Goal: Check status: Check status

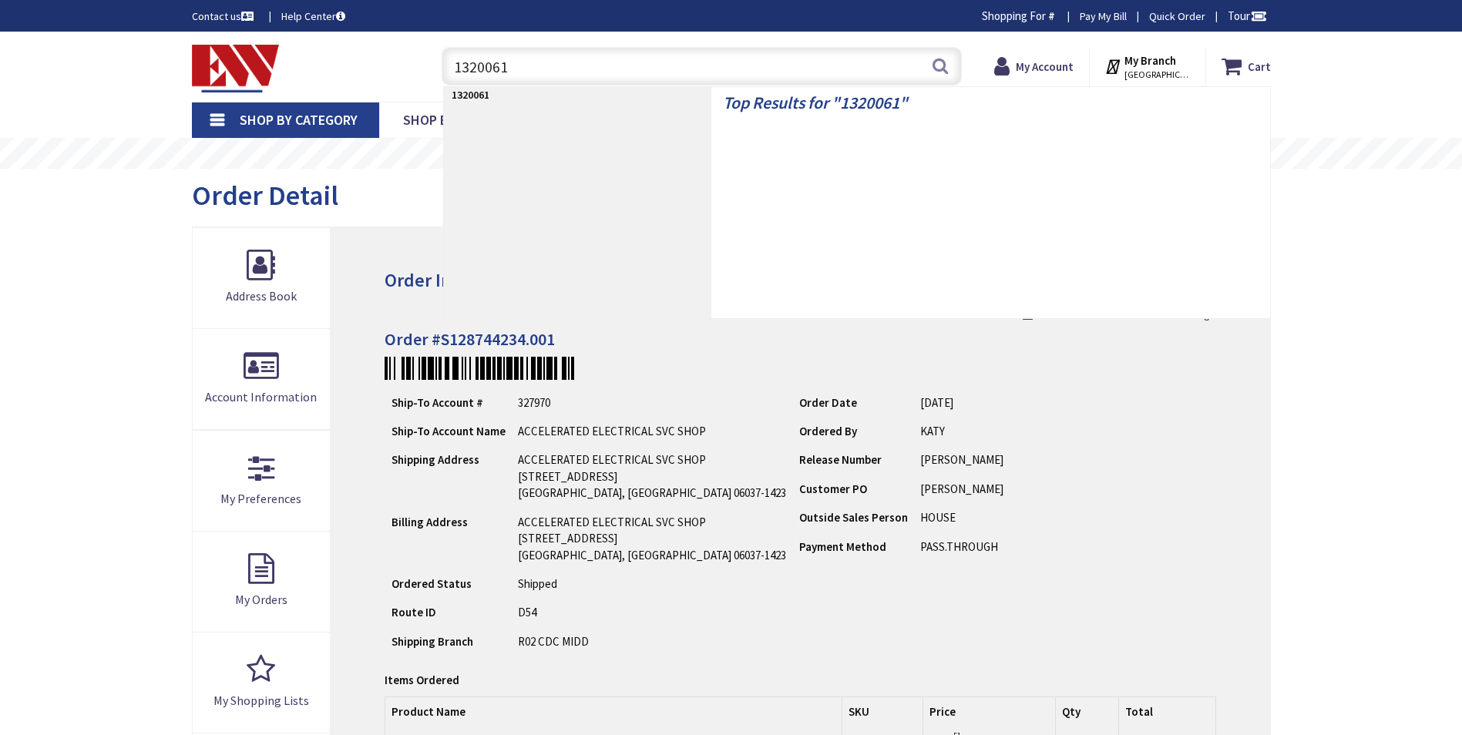
type input "Brandegee Ln, [GEOGRAPHIC_DATA], [GEOGRAPHIC_DATA]"
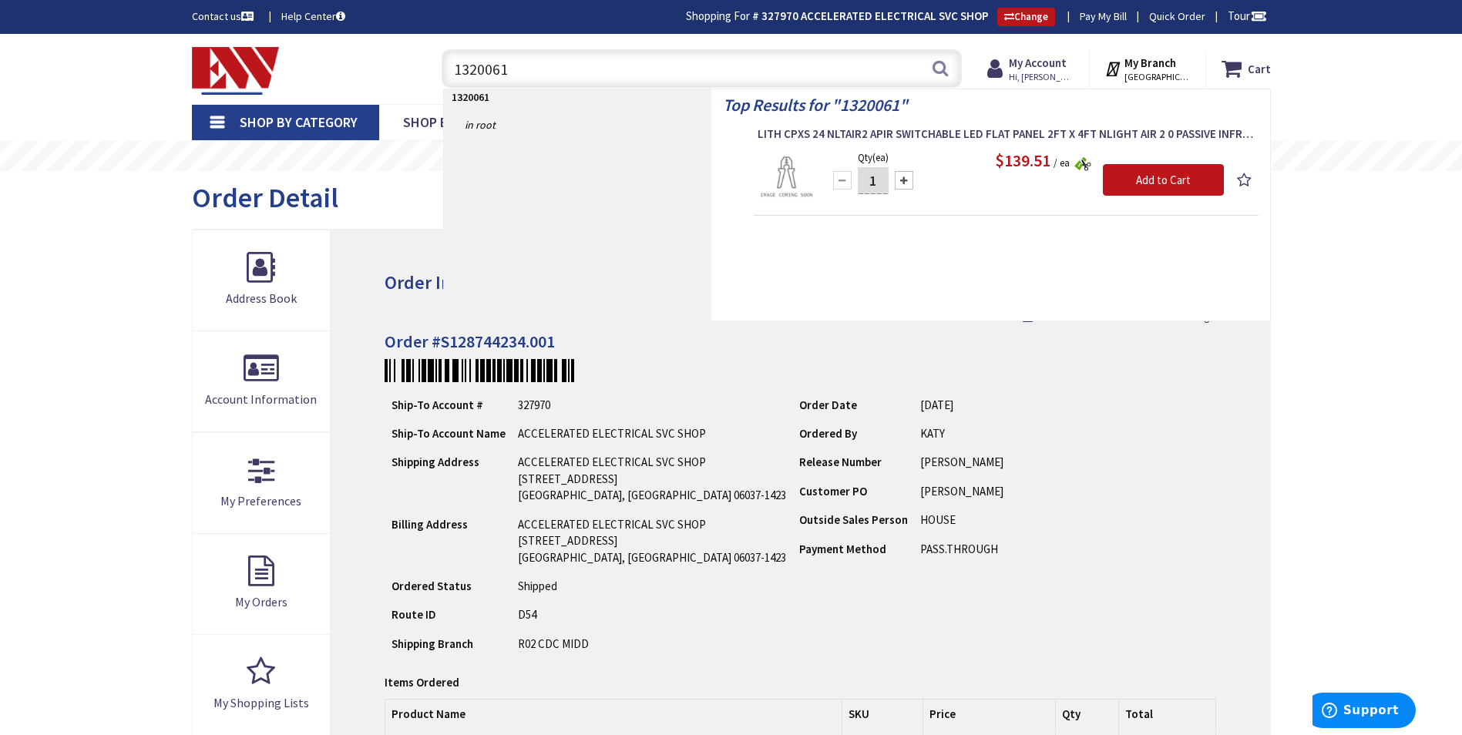
type input "1320061"
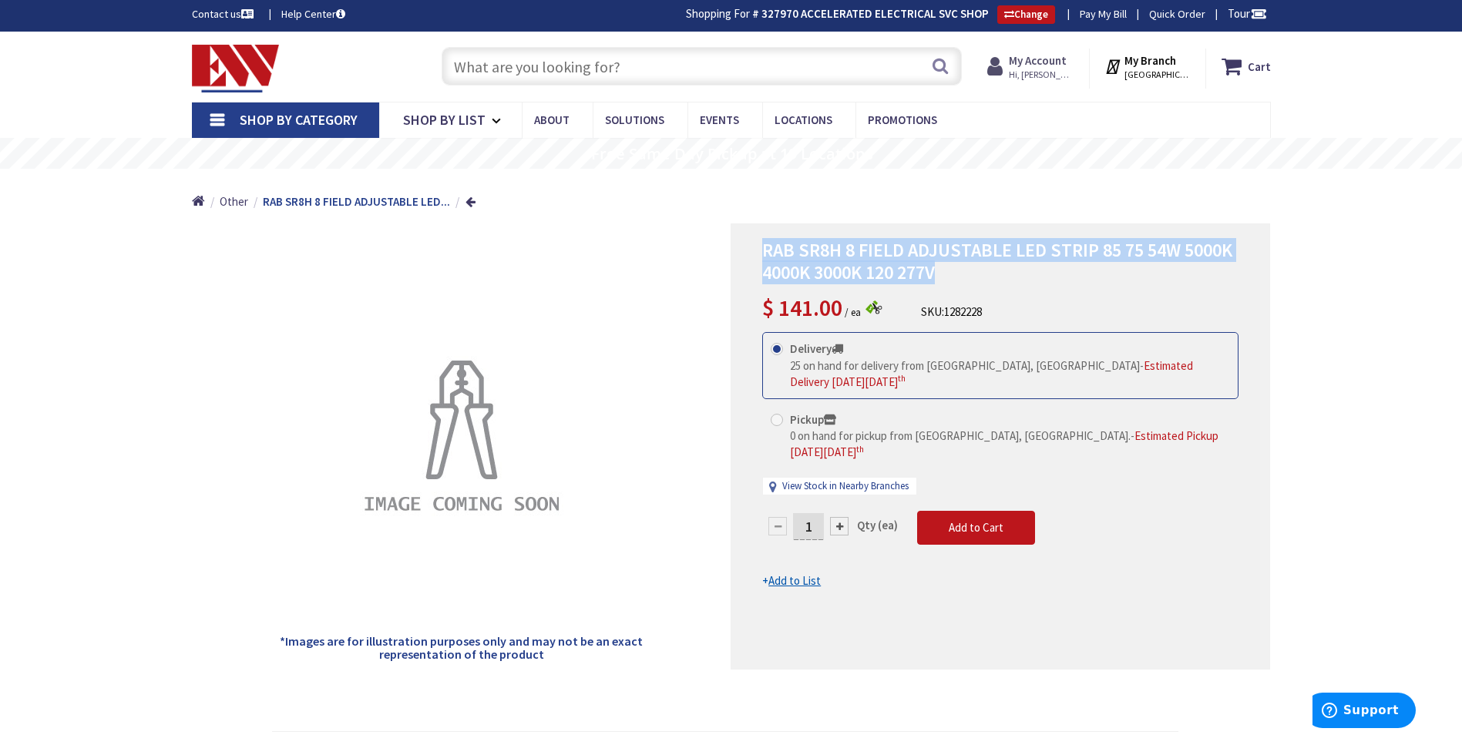
scroll to position [2, 0]
click at [1048, 58] on strong "My Account" at bounding box center [1038, 60] width 58 height 15
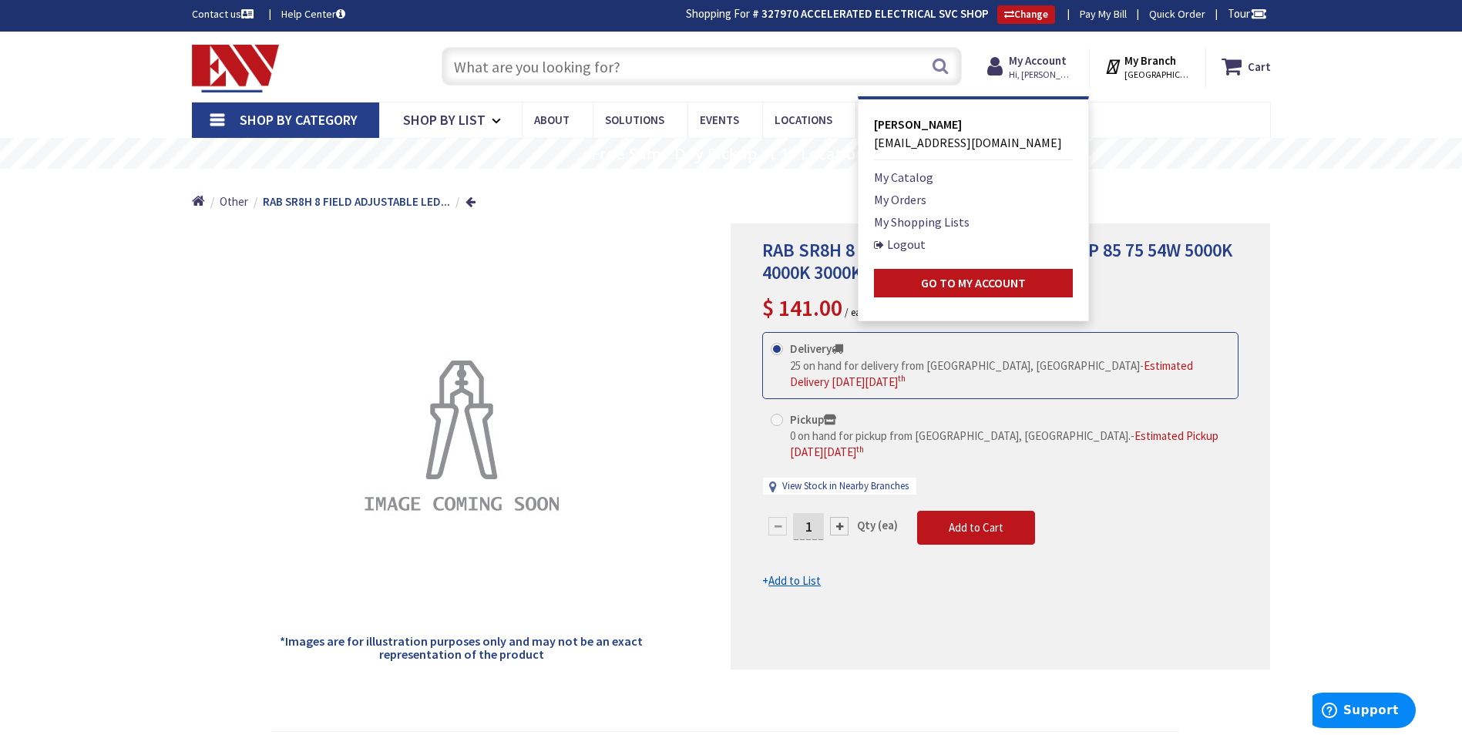
click at [911, 188] on ul "My Catalog My Orders My Shopping Lists Logout Go to My Account" at bounding box center [973, 233] width 199 height 130
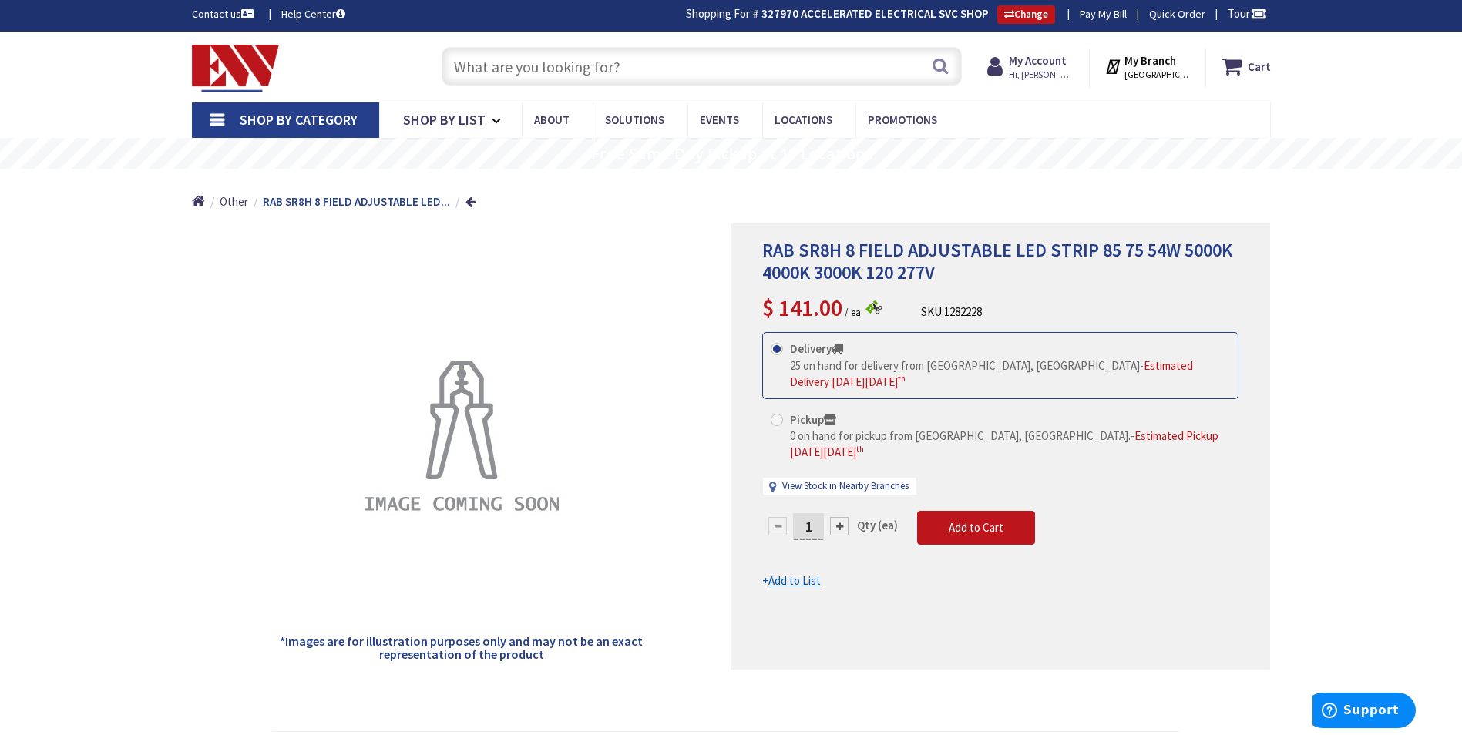
click at [909, 195] on div "Home Other RAB SR8H 8 FIELD ADJUSTABLE LED..." at bounding box center [731, 196] width 1156 height 55
drag, startPoint x: 1060, startPoint y: 60, endPoint x: 991, endPoint y: 137, distance: 103.7
click at [1060, 62] on strong "My Account" at bounding box center [1038, 60] width 58 height 15
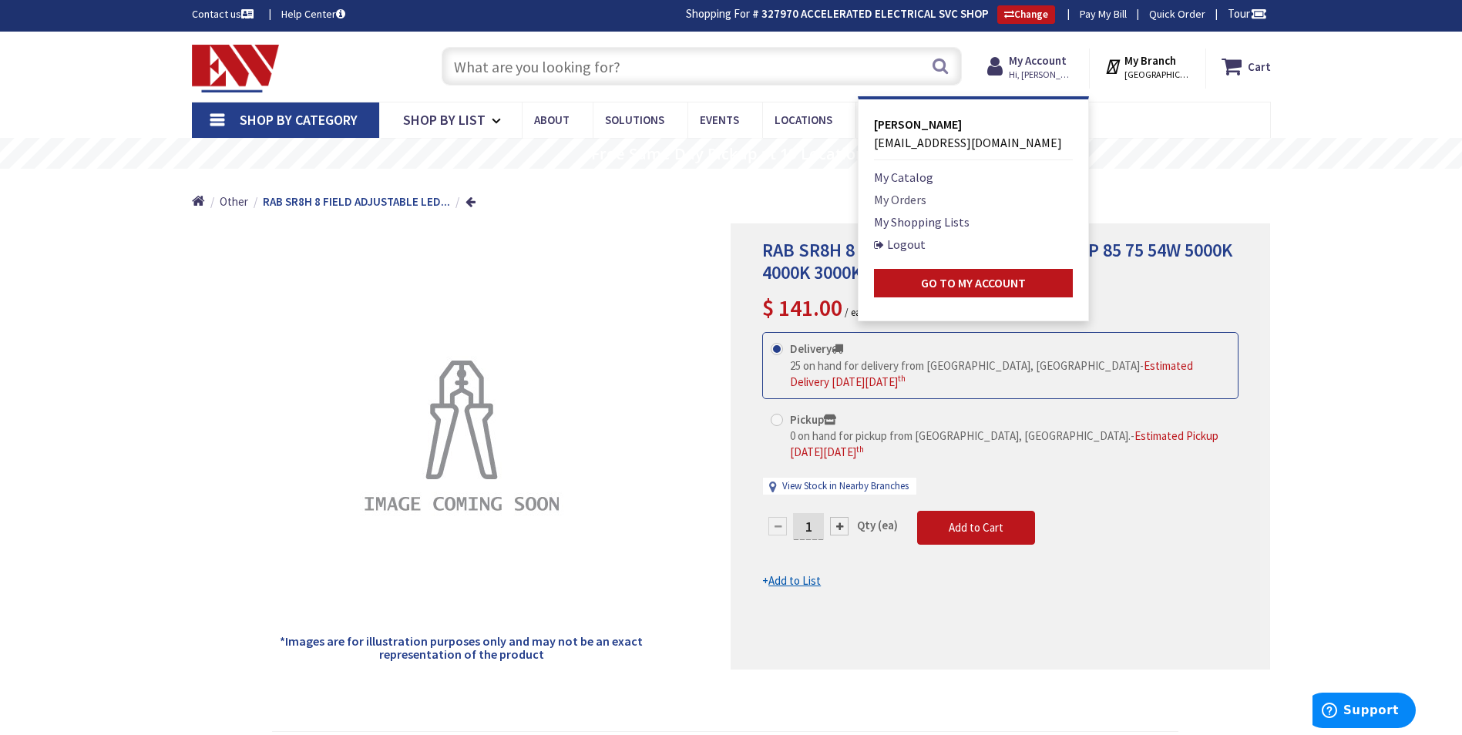
click at [925, 203] on link "My Orders" at bounding box center [900, 199] width 52 height 19
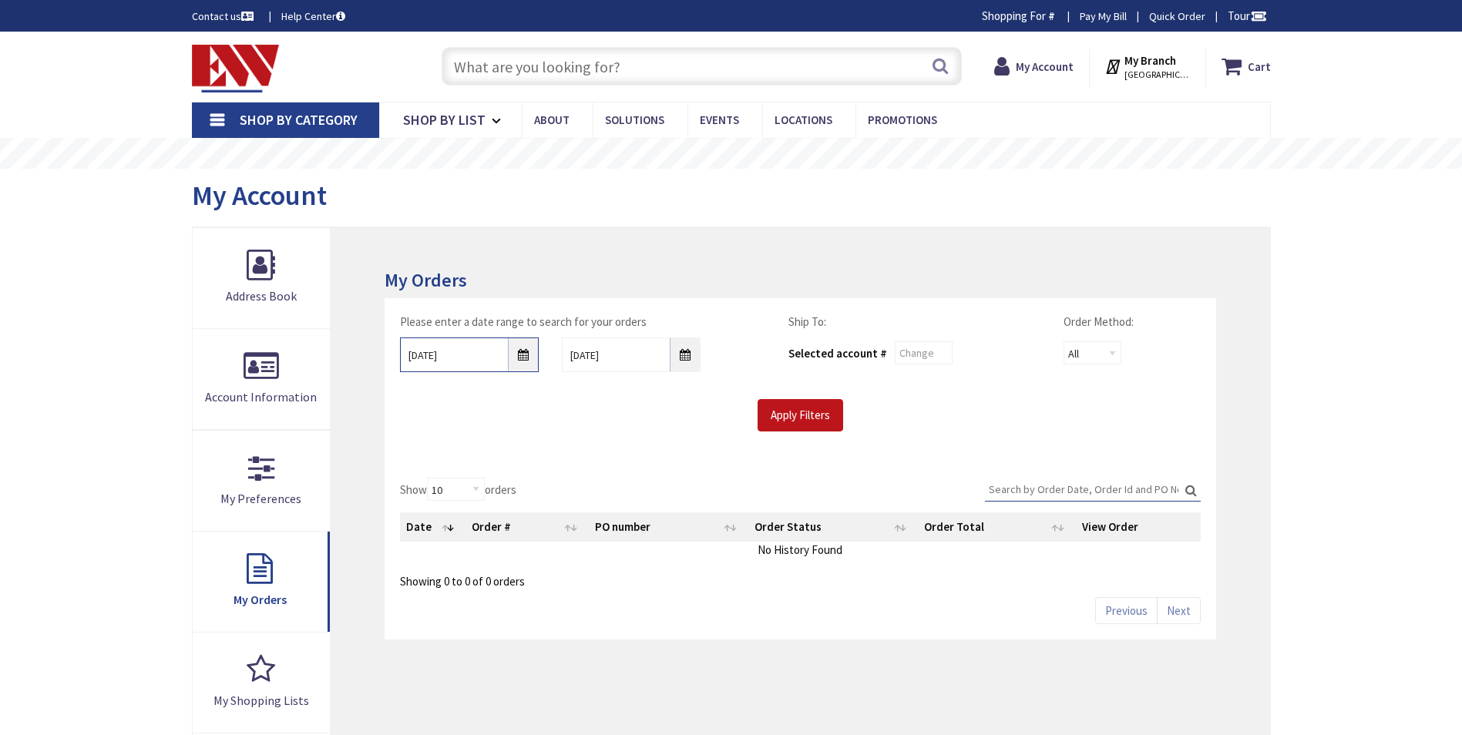
click at [533, 365] on input "9/30/2025" at bounding box center [469, 355] width 139 height 35
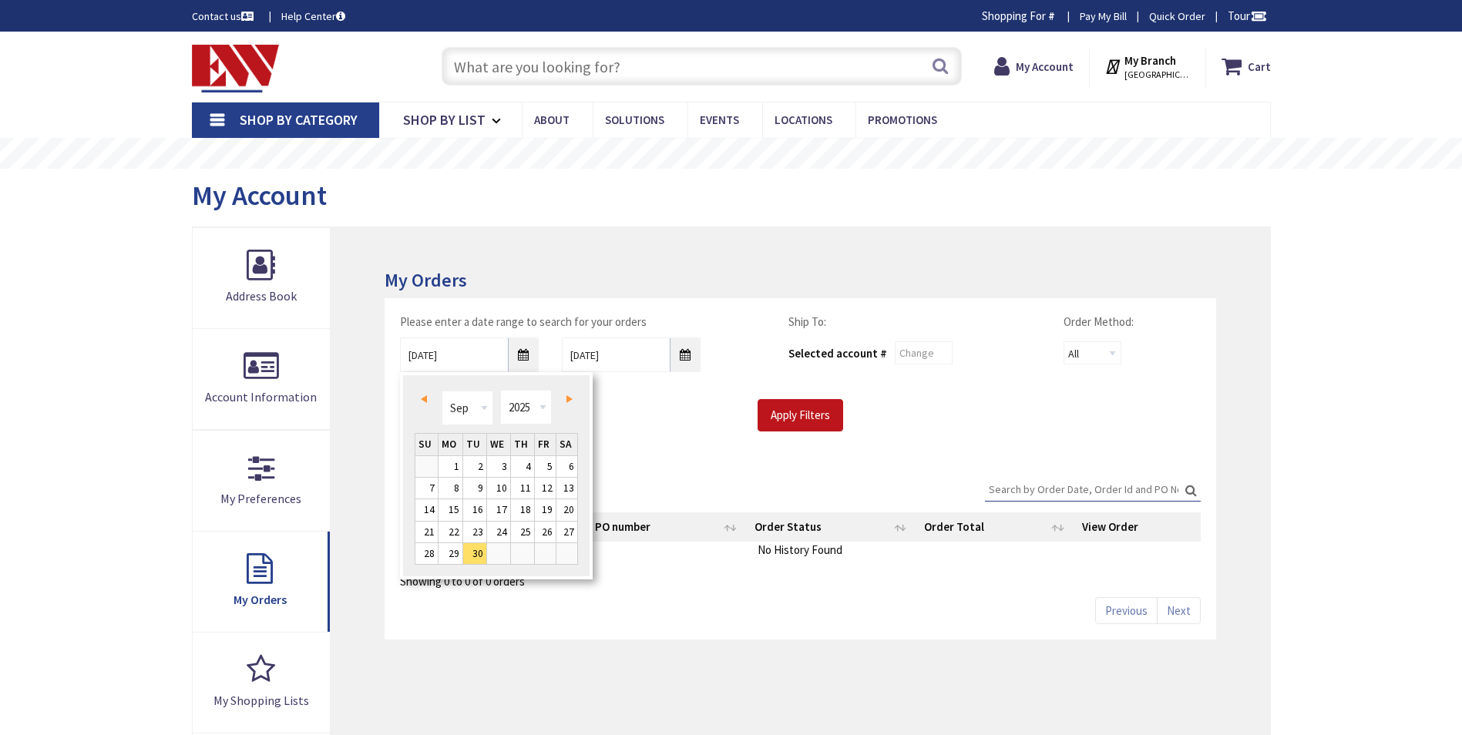
click at [422, 404] on link "Prev" at bounding box center [426, 399] width 21 height 21
click at [421, 399] on span "Prev" at bounding box center [424, 399] width 6 height 8
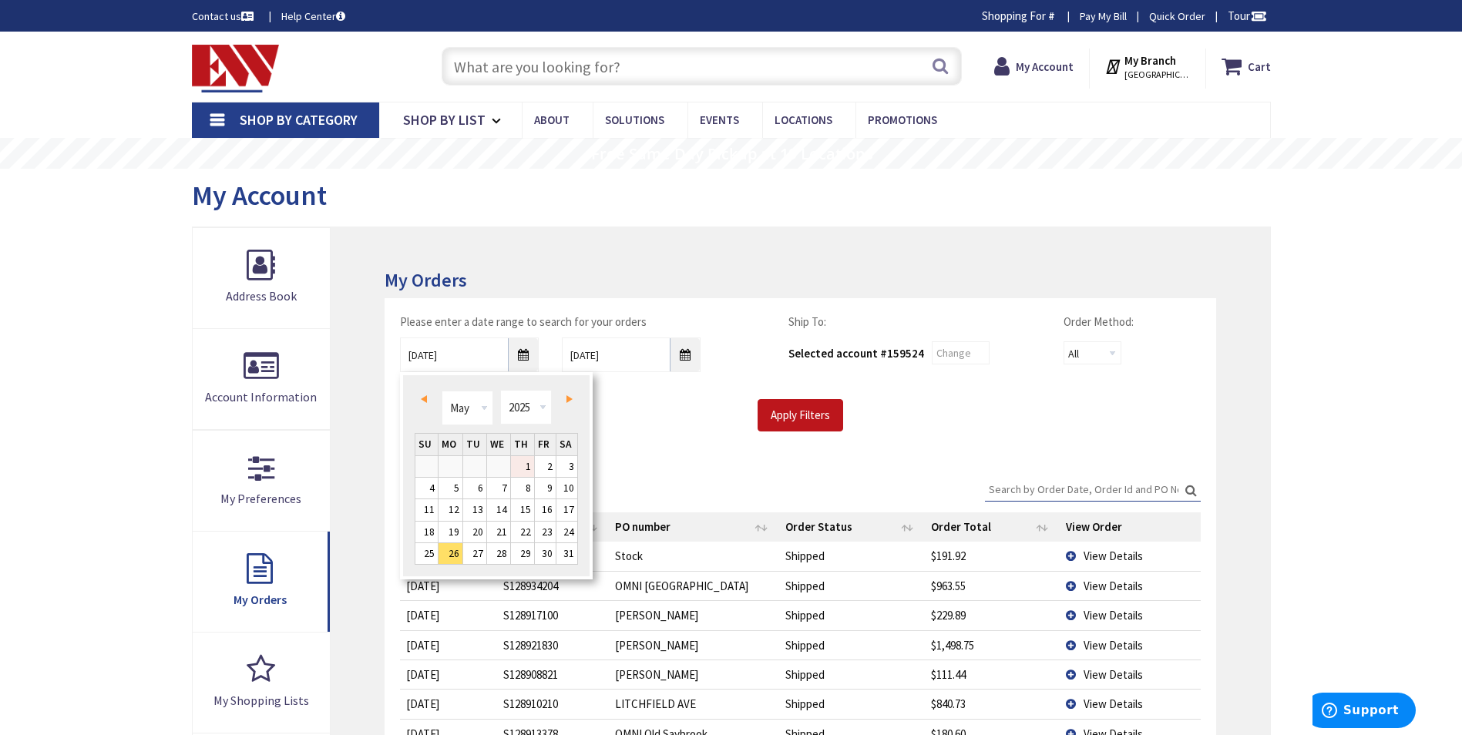
click at [532, 463] on link "1" at bounding box center [522, 466] width 23 height 21
type input "05/01/2025"
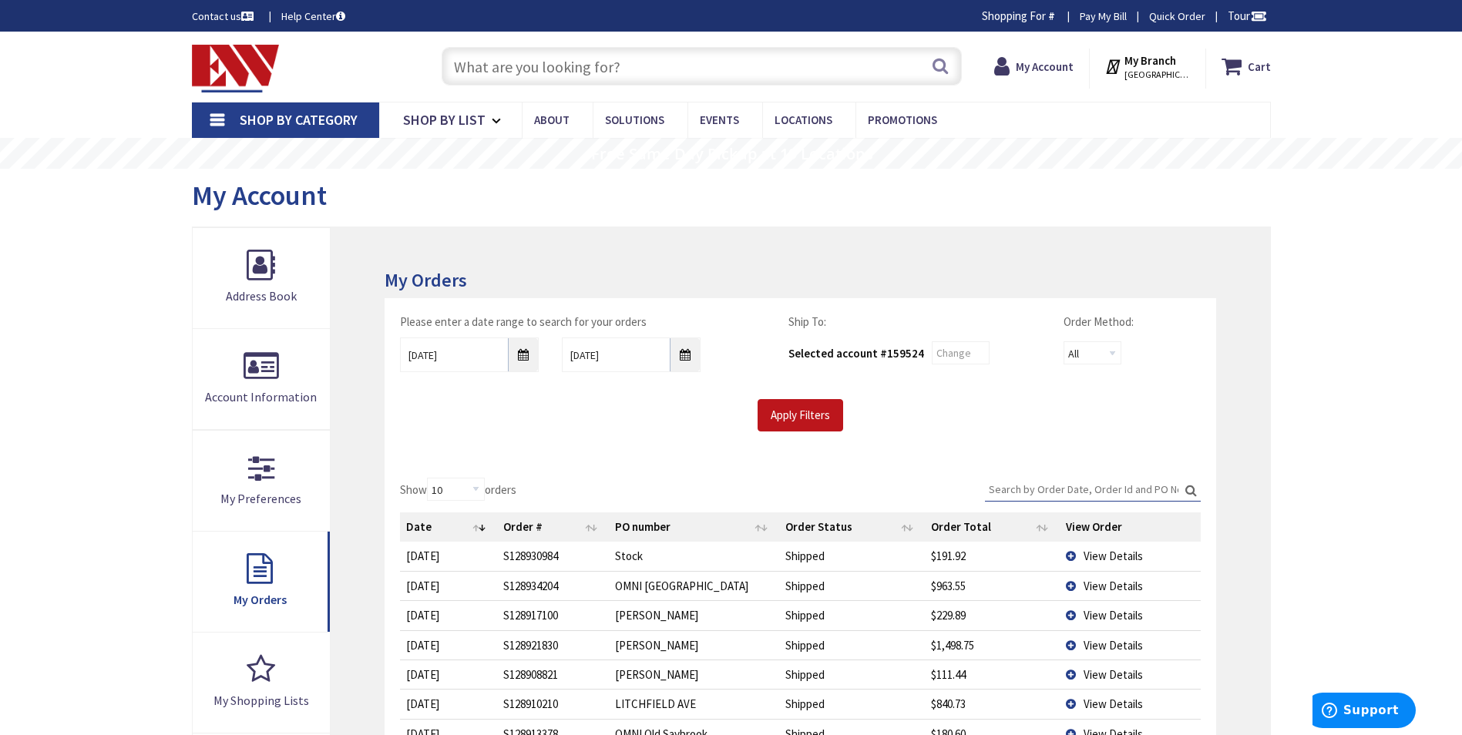
drag, startPoint x: 705, startPoint y: 343, endPoint x: 698, endPoint y: 357, distance: 15.5
click at [705, 345] on div "10/7/2025" at bounding box center [631, 355] width 162 height 35
click at [698, 357] on input "10/7/2025" at bounding box center [631, 355] width 139 height 35
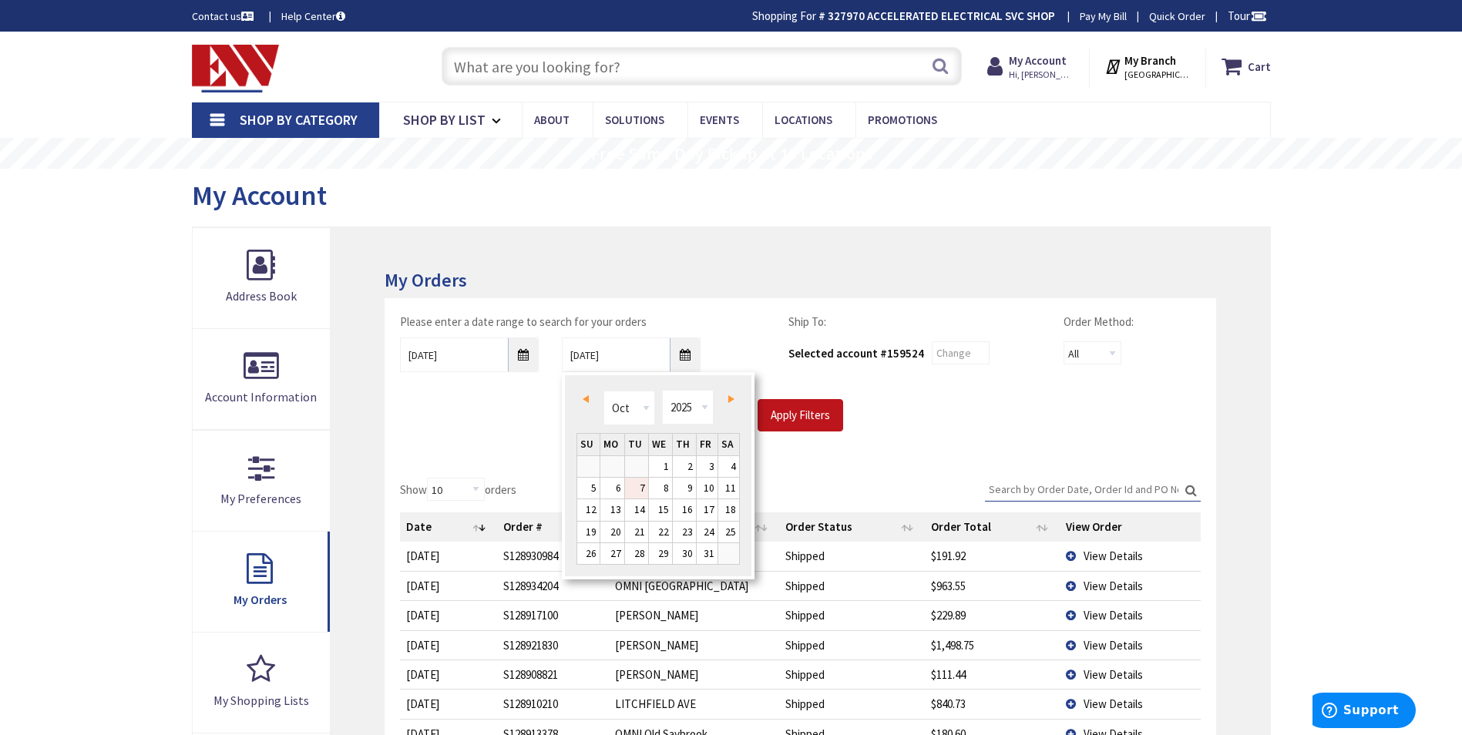
click at [581, 405] on link "Prev" at bounding box center [588, 399] width 21 height 21
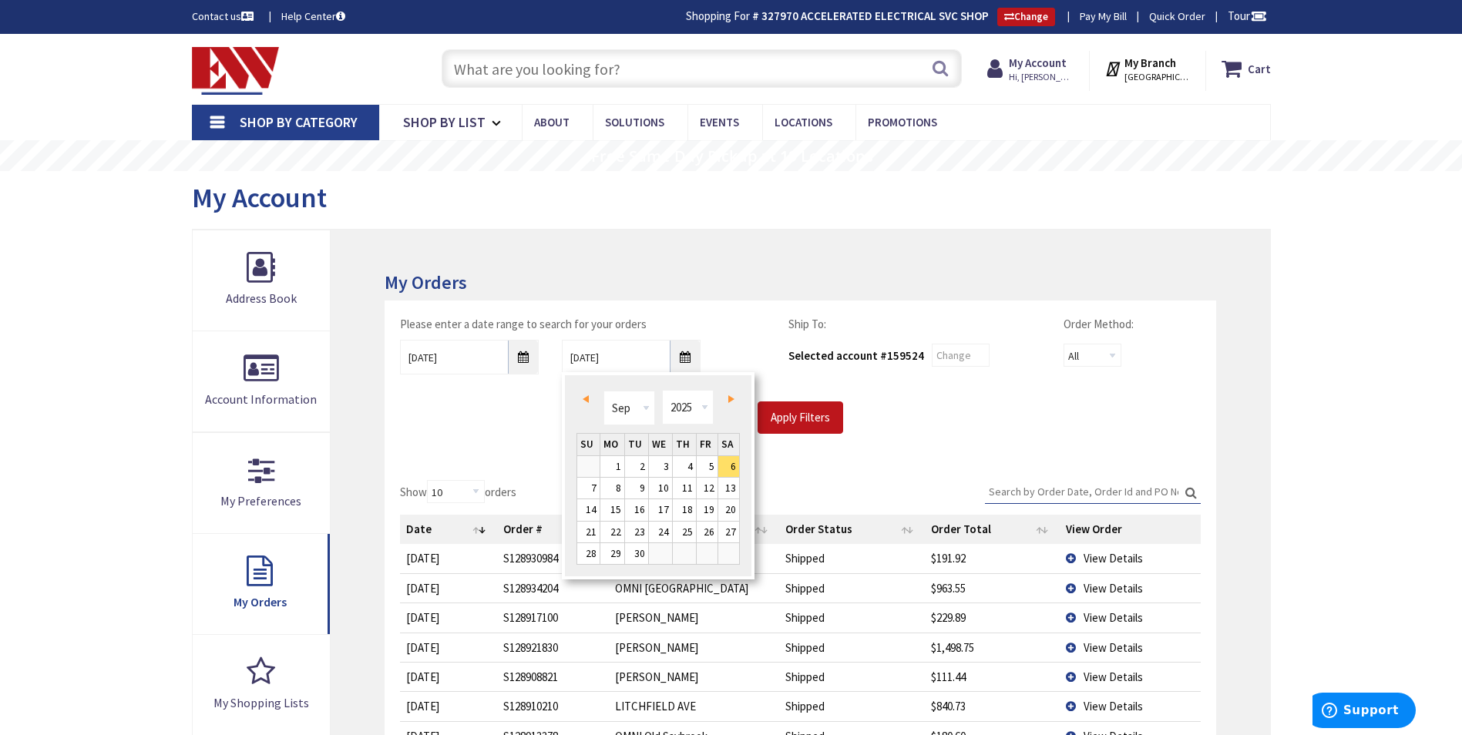
click at [581, 405] on link "Prev" at bounding box center [588, 399] width 21 height 21
click at [626, 508] on link "15" at bounding box center [636, 510] width 23 height 21
type input "07/15/2025"
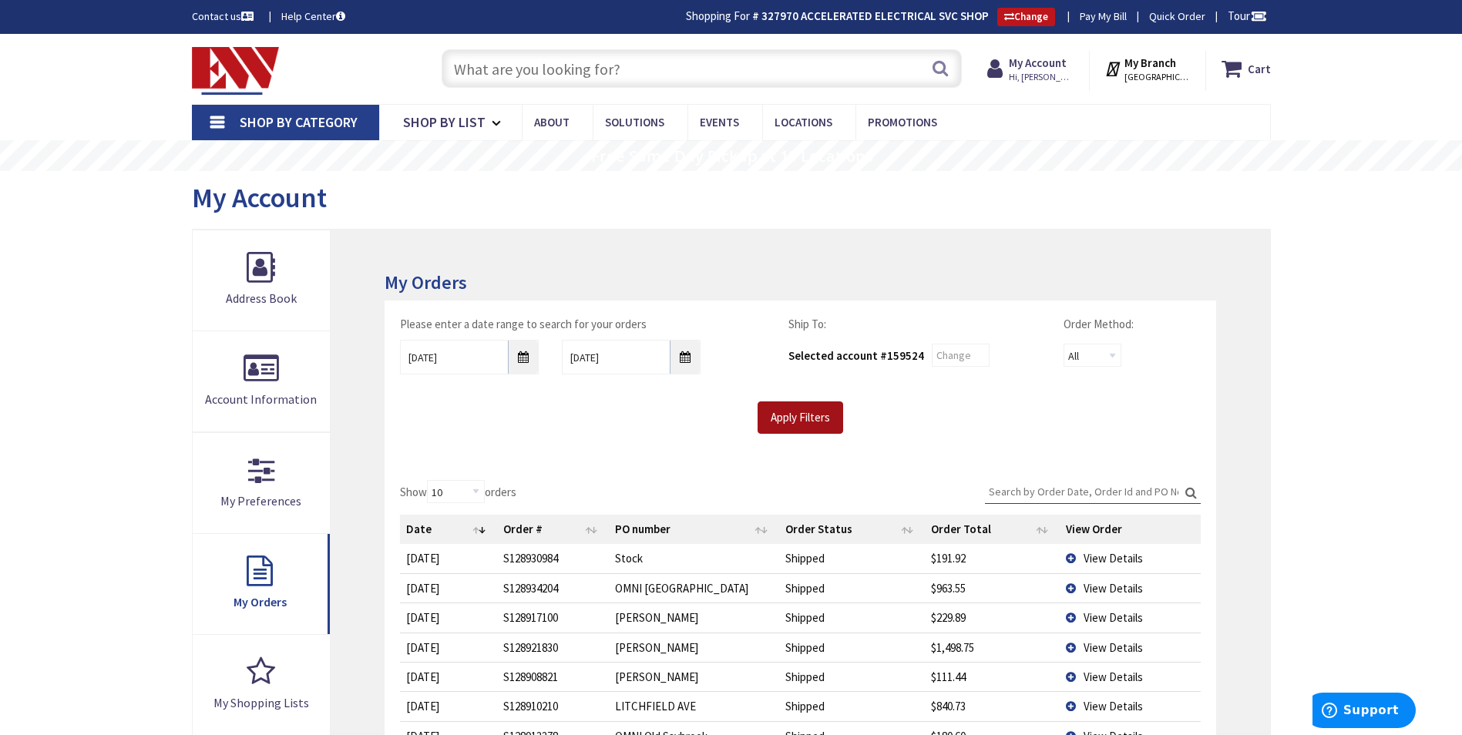
click at [790, 413] on input "Apply Filters" at bounding box center [801, 418] width 86 height 32
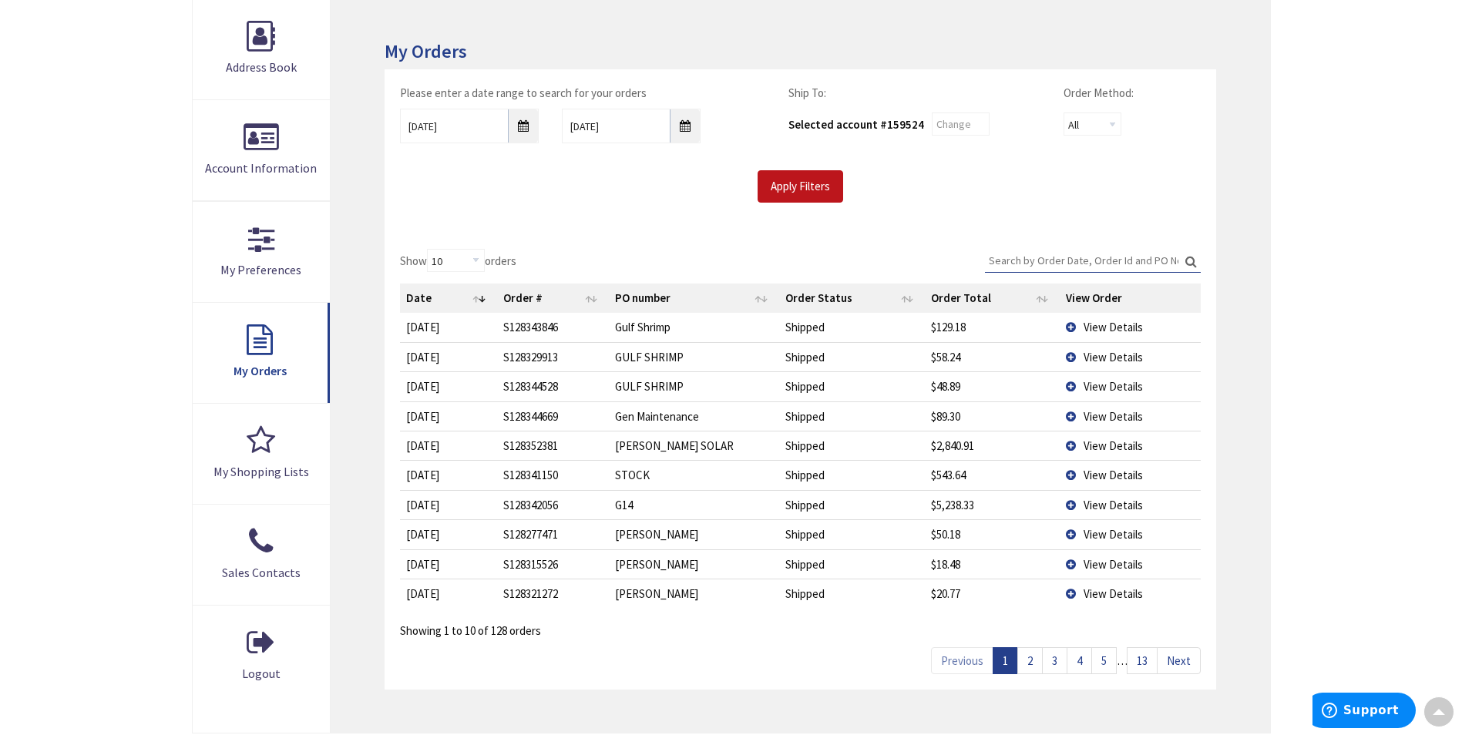
click at [1035, 659] on link "2" at bounding box center [1030, 661] width 25 height 27
click at [1101, 447] on span "View Details" at bounding box center [1113, 446] width 59 height 15
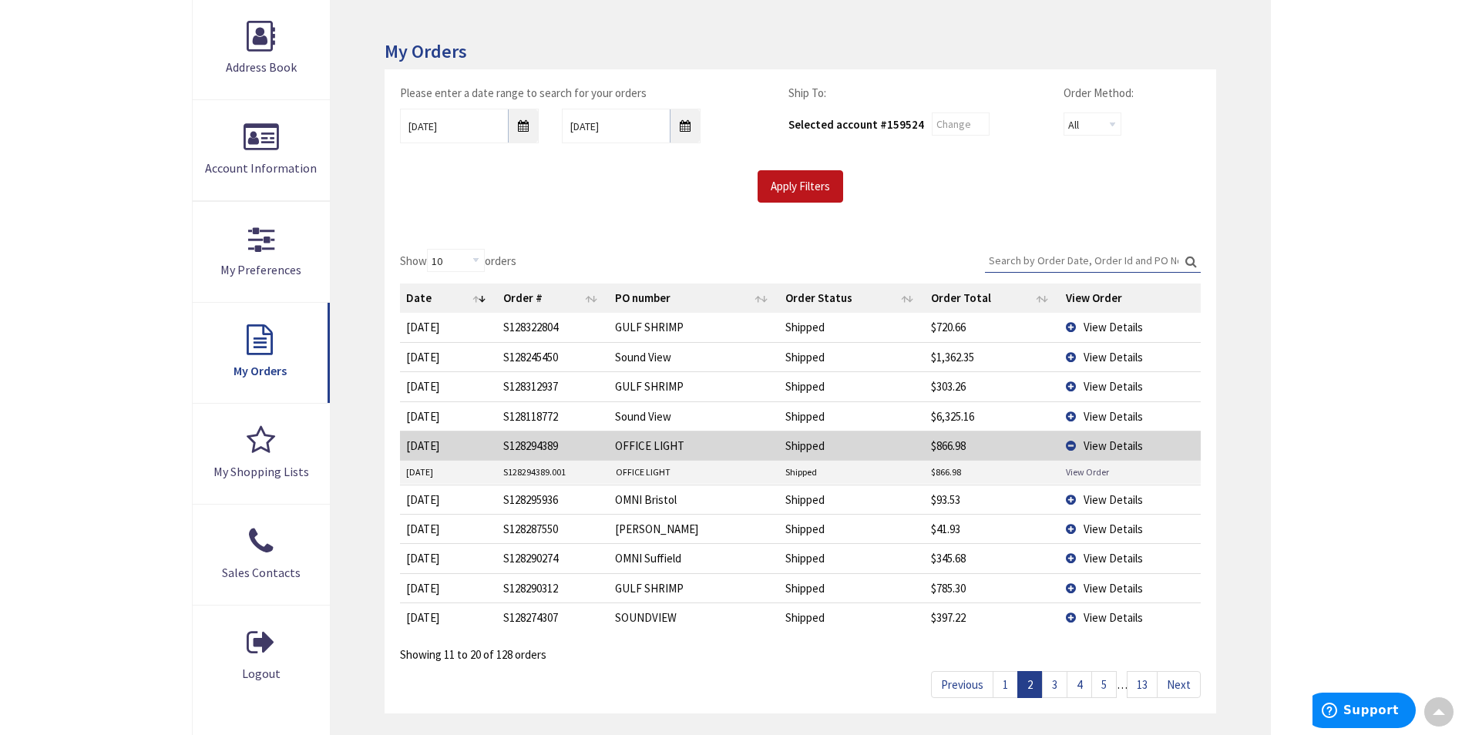
click at [1089, 469] on link "View Order" at bounding box center [1087, 472] width 43 height 13
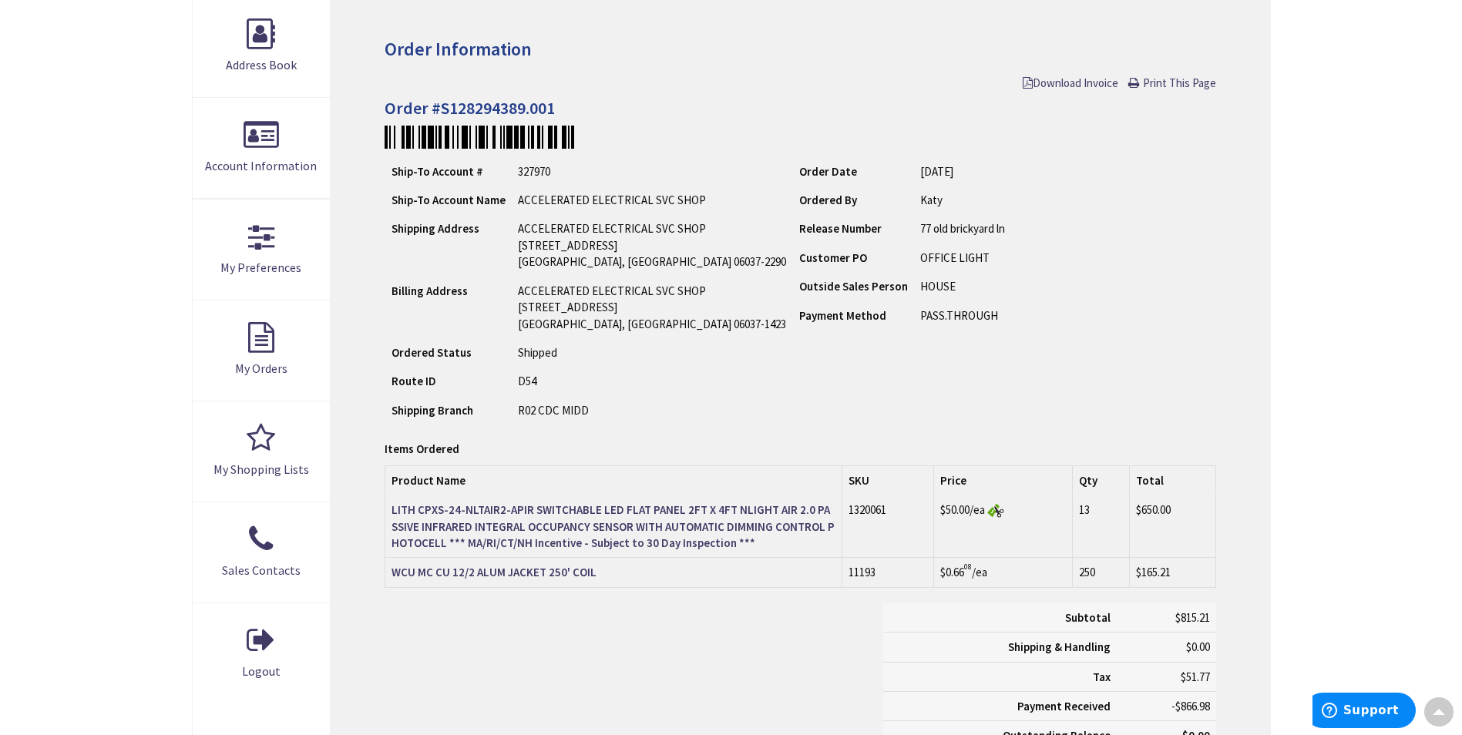
scroll to position [234, 0]
